Goal: Task Accomplishment & Management: Manage account settings

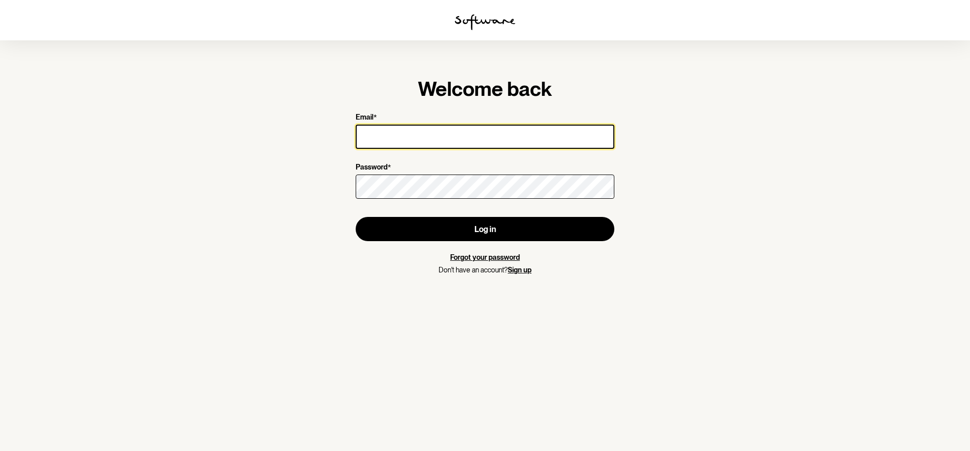
type input "[EMAIL_ADDRESS][DOMAIN_NAME]"
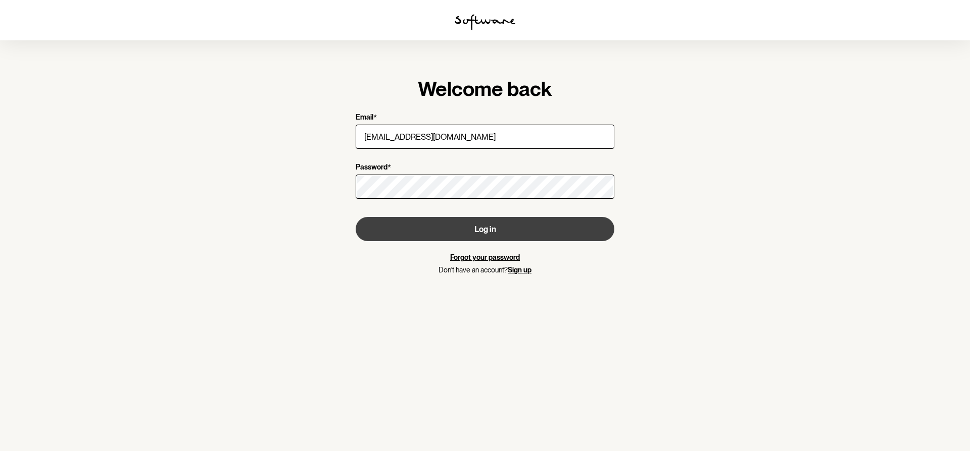
click at [479, 229] on button "Log in" at bounding box center [485, 229] width 259 height 24
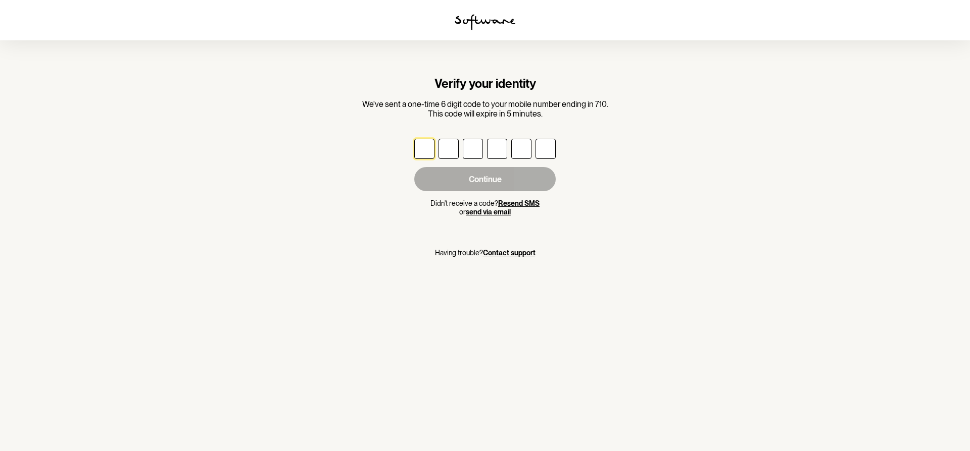
type input "8"
type input "0"
type input "2"
type input "6"
type input "4"
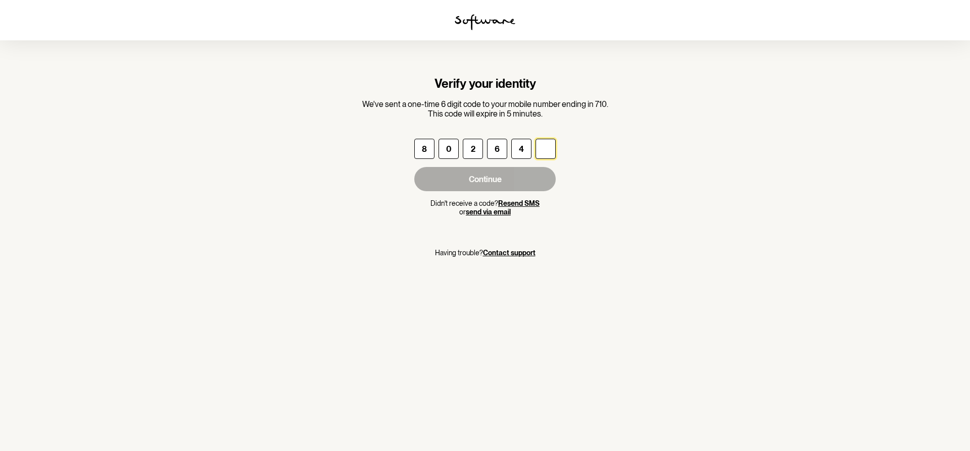
type input "8"
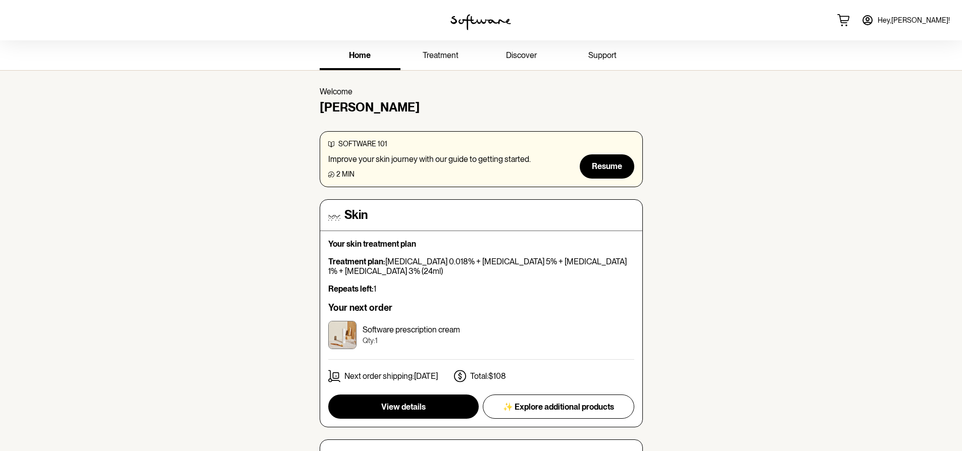
scroll to position [145, 0]
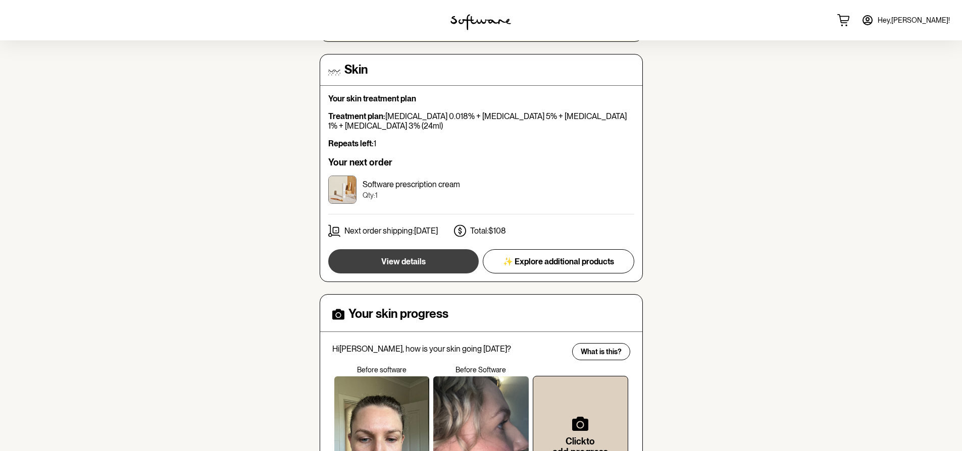
click at [416, 266] on button "View details" at bounding box center [403, 261] width 150 height 24
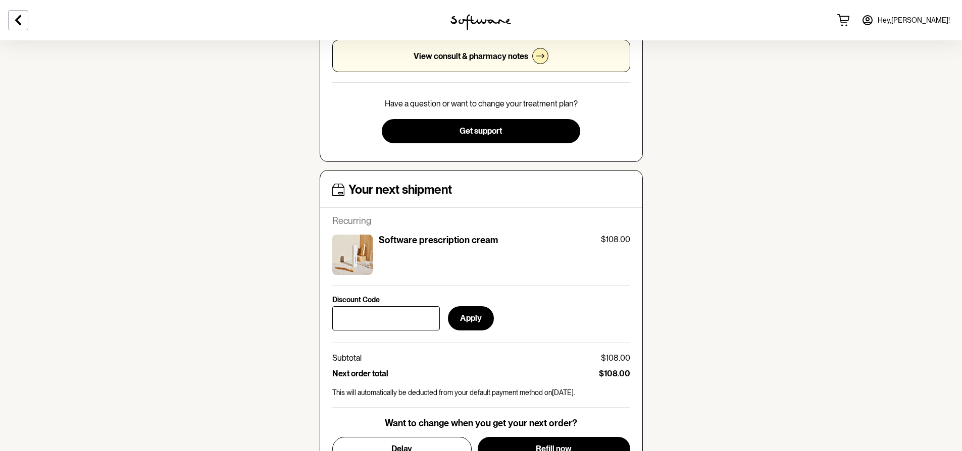
scroll to position [536, 0]
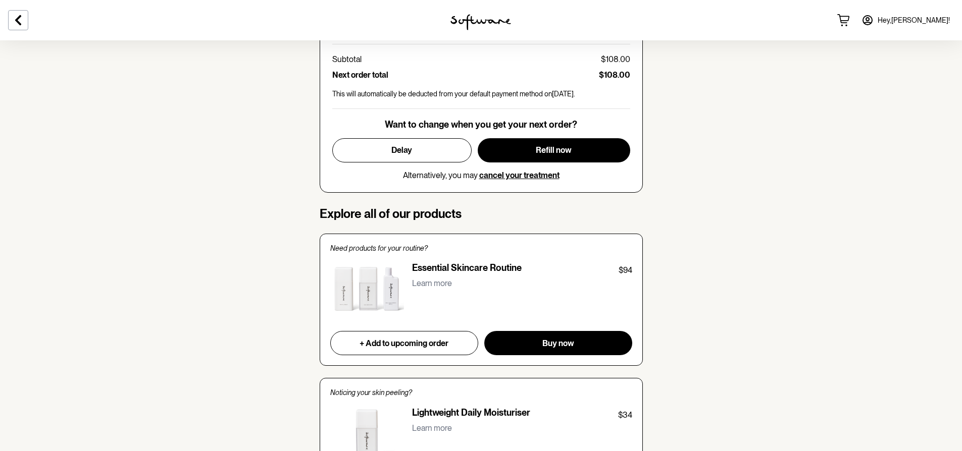
click at [522, 172] on span "cancel your treatment" at bounding box center [519, 176] width 80 height 10
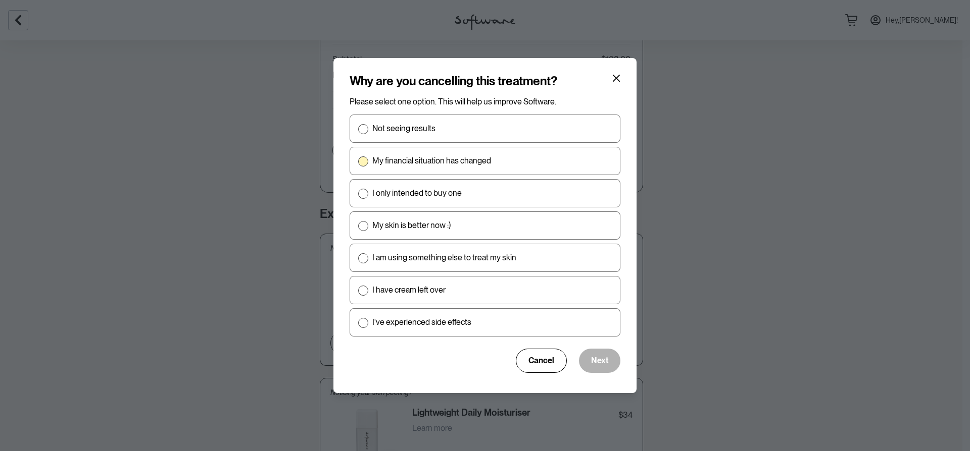
click at [548, 159] on label "My financial situation has changed" at bounding box center [484, 161] width 271 height 28
click at [358, 161] on input "My financial situation has changed" at bounding box center [358, 161] width 1 height 1
radio input "true"
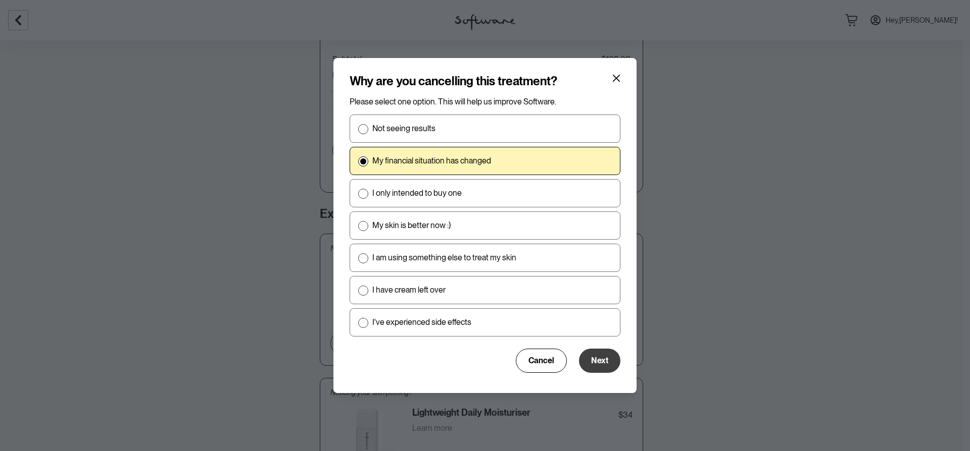
click at [607, 364] on span "Next" at bounding box center [599, 361] width 17 height 10
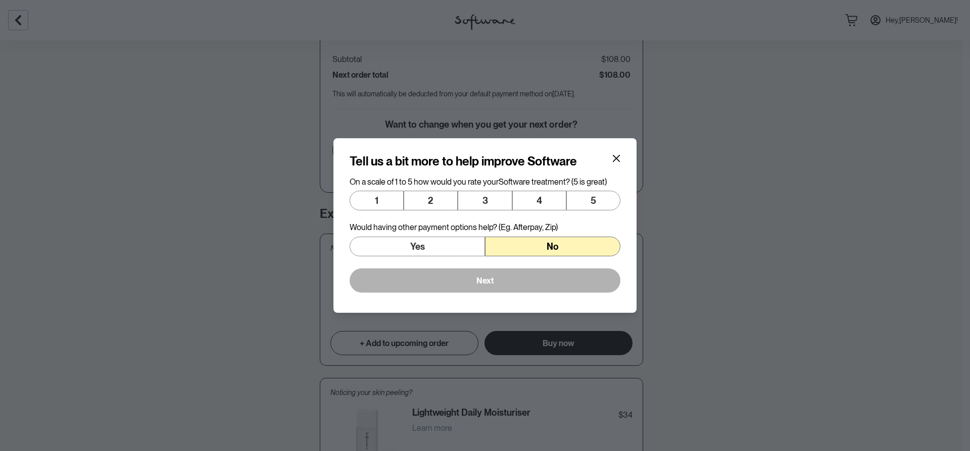
click at [571, 239] on button "No" at bounding box center [552, 247] width 135 height 20
click at [523, 197] on button "4" at bounding box center [539, 201] width 54 height 20
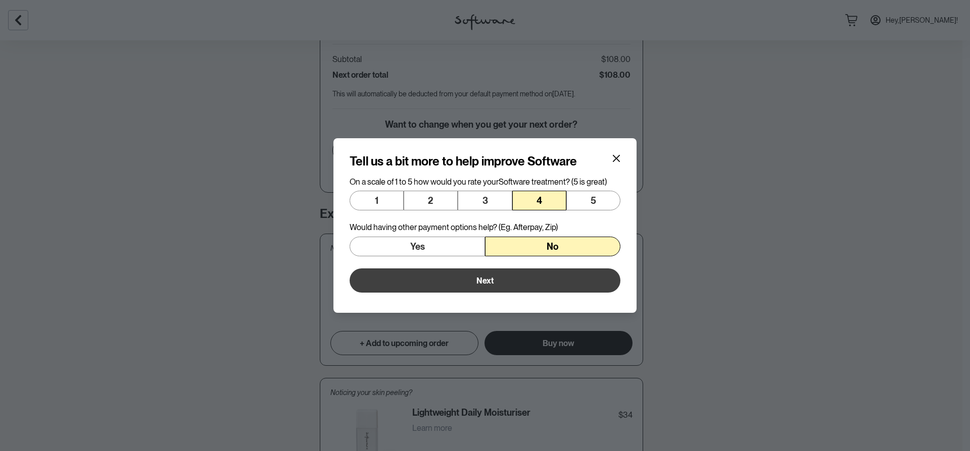
click at [482, 284] on span "Next" at bounding box center [484, 281] width 17 height 10
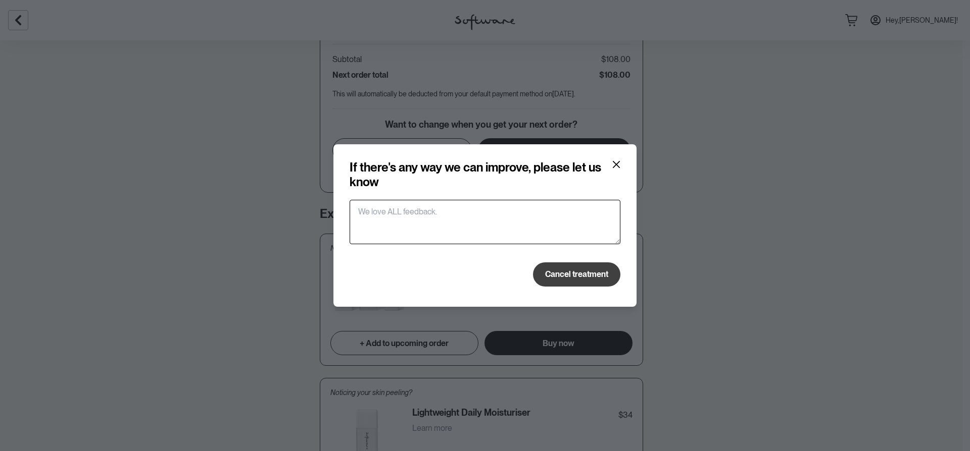
click at [556, 281] on button "Cancel treatment" at bounding box center [576, 275] width 87 height 24
